Goal: Obtain resource: Obtain resource

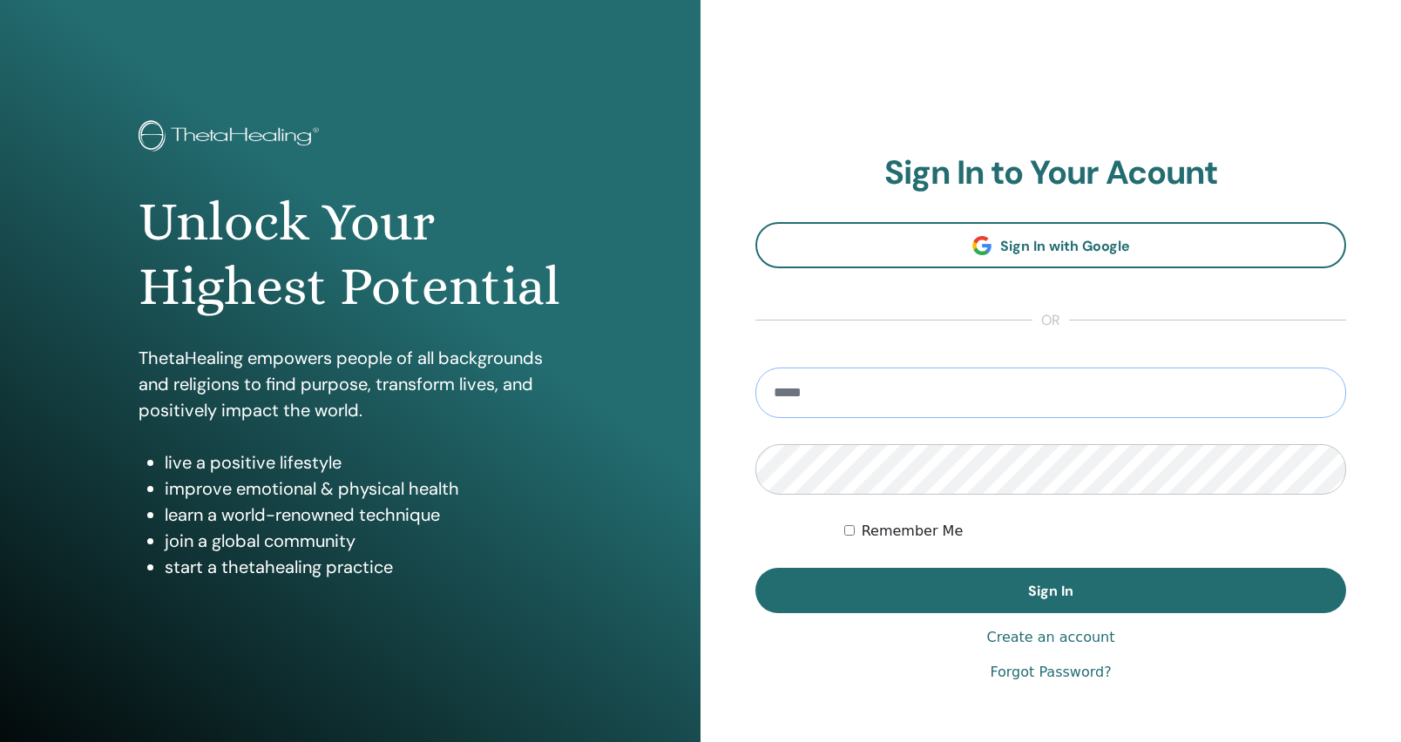
type input "**********"
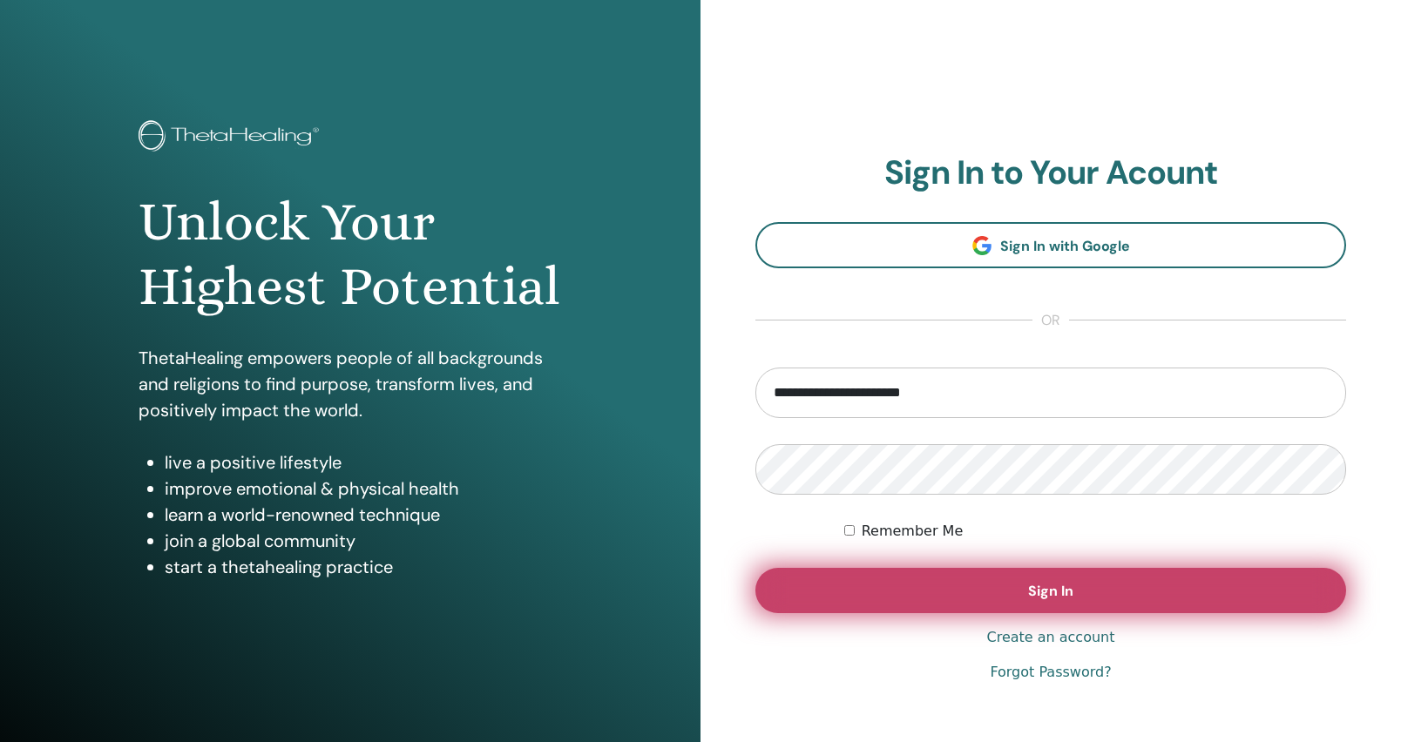
click at [931, 589] on button "Sign In" at bounding box center [1050, 590] width 591 height 45
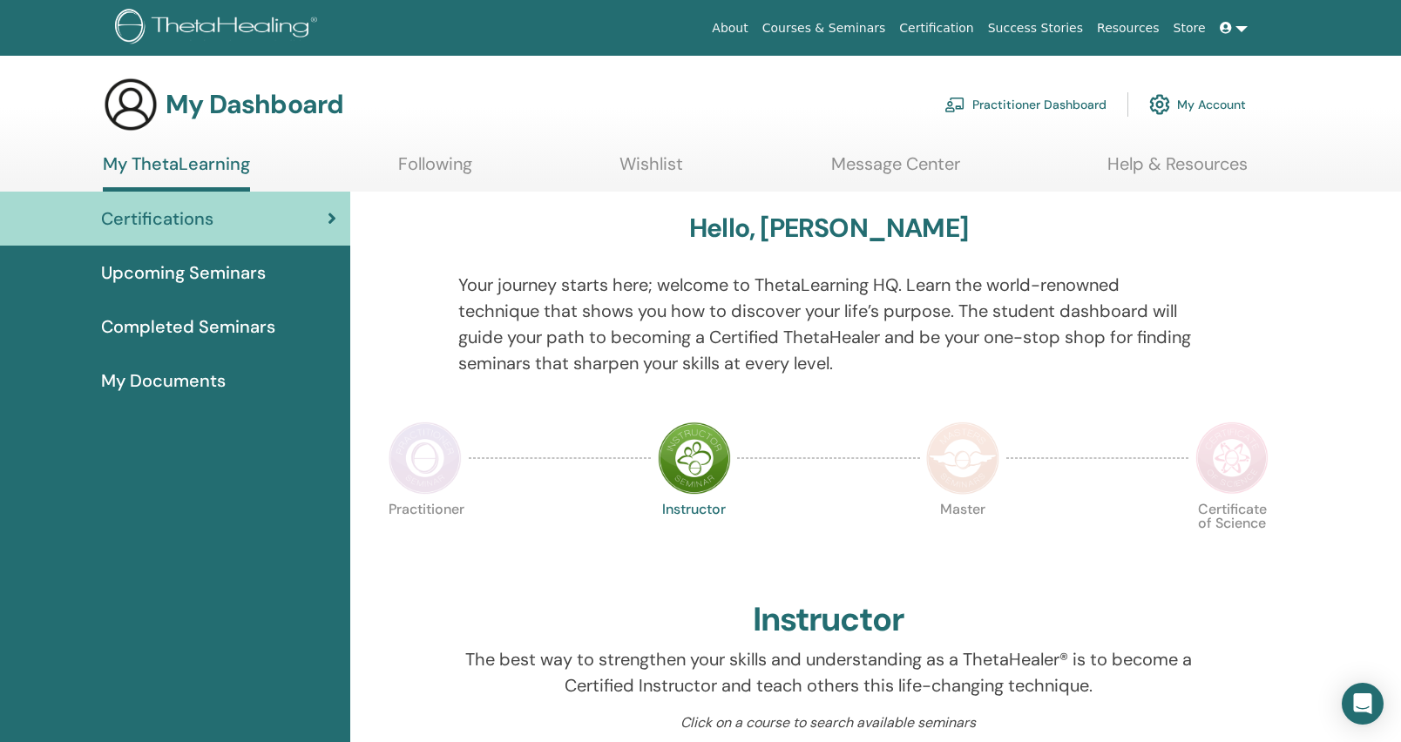
click at [187, 381] on span "My Documents" at bounding box center [163, 381] width 125 height 26
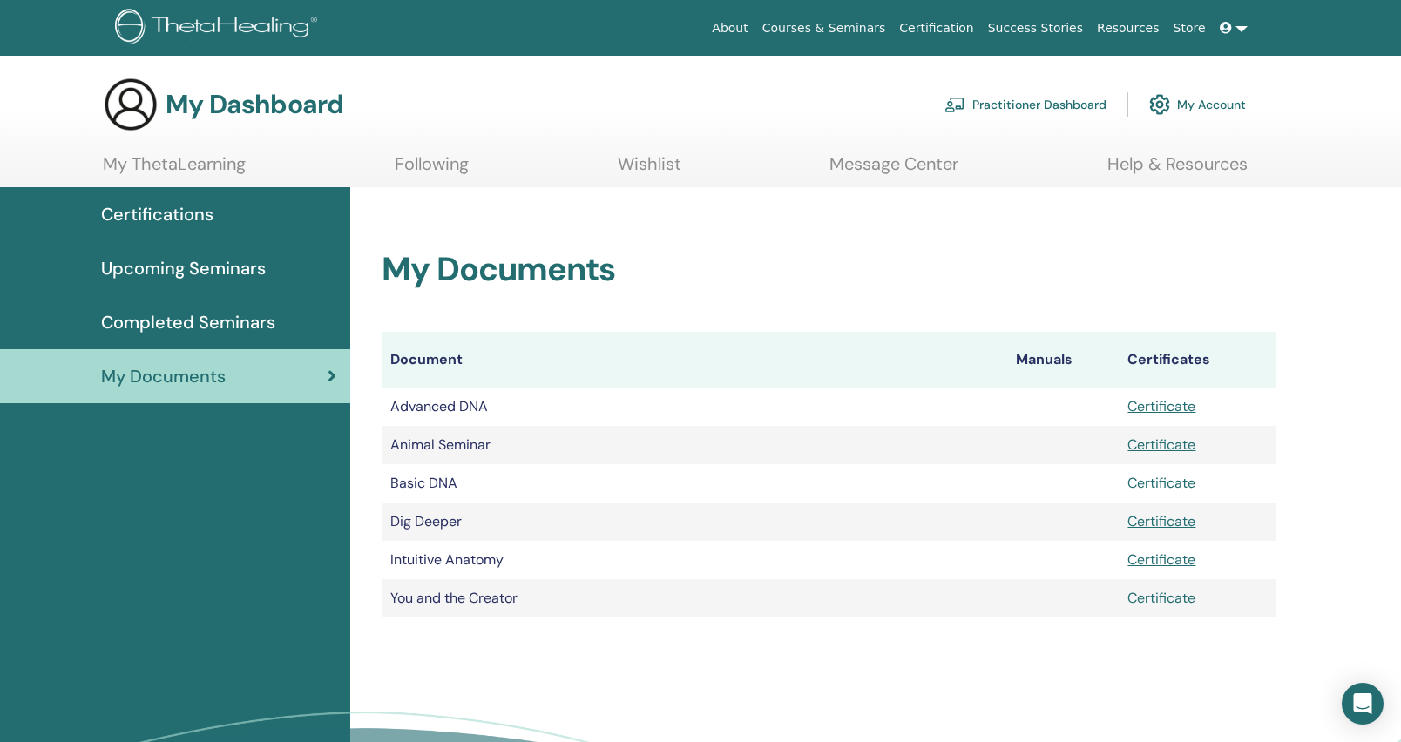
click at [1169, 559] on link "Certificate" at bounding box center [1161, 560] width 68 height 18
click at [222, 166] on link "My ThetaLearning" at bounding box center [174, 170] width 143 height 34
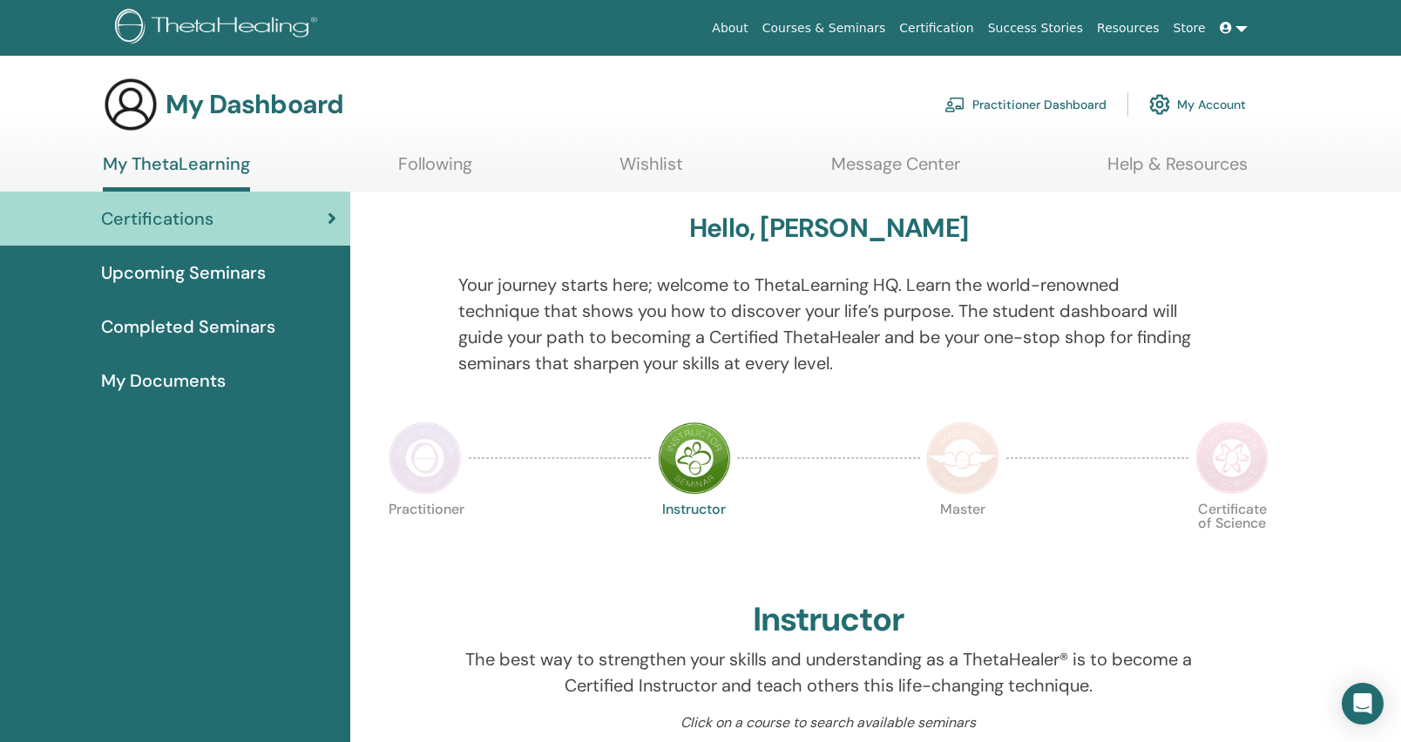
click at [246, 328] on span "Completed Seminars" at bounding box center [188, 327] width 174 height 26
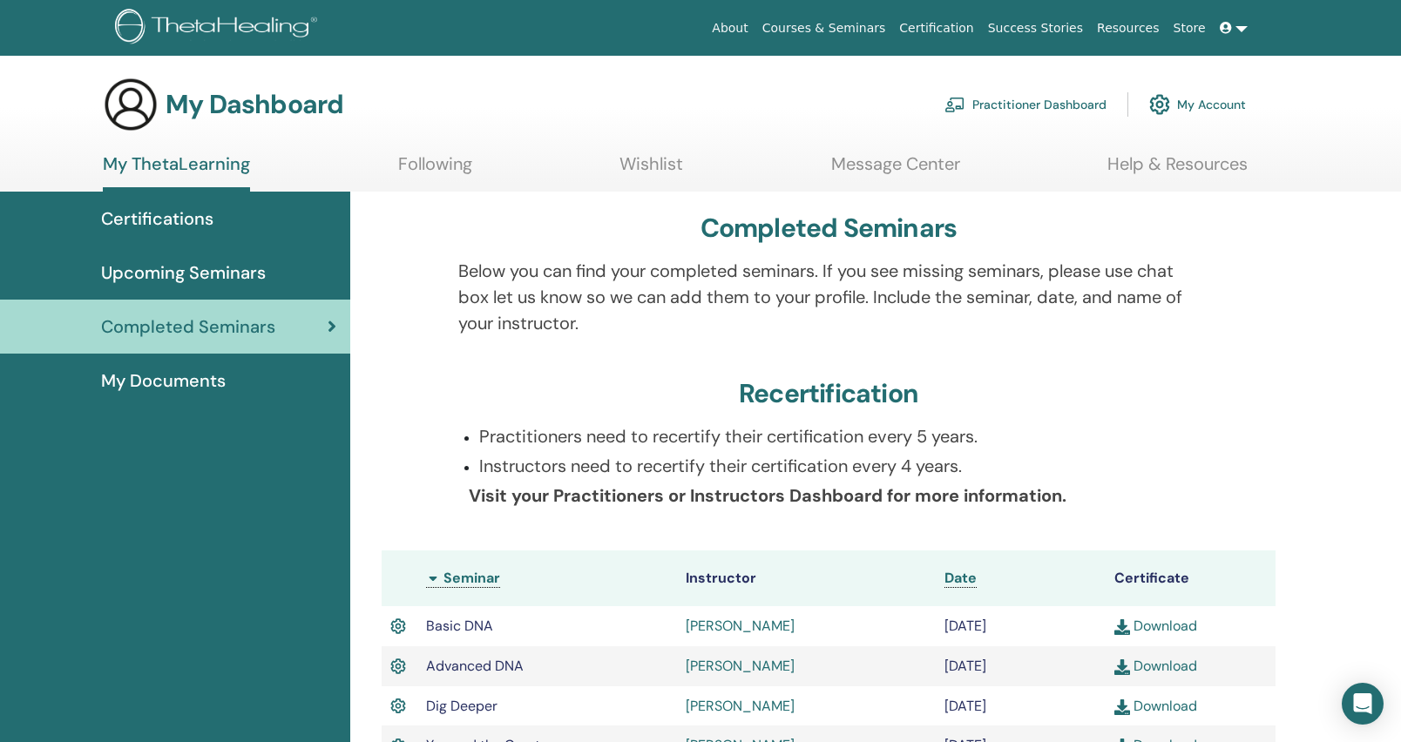
click at [838, 24] on link "Courses & Seminars" at bounding box center [824, 28] width 138 height 32
